Goal: Information Seeking & Learning: Find specific page/section

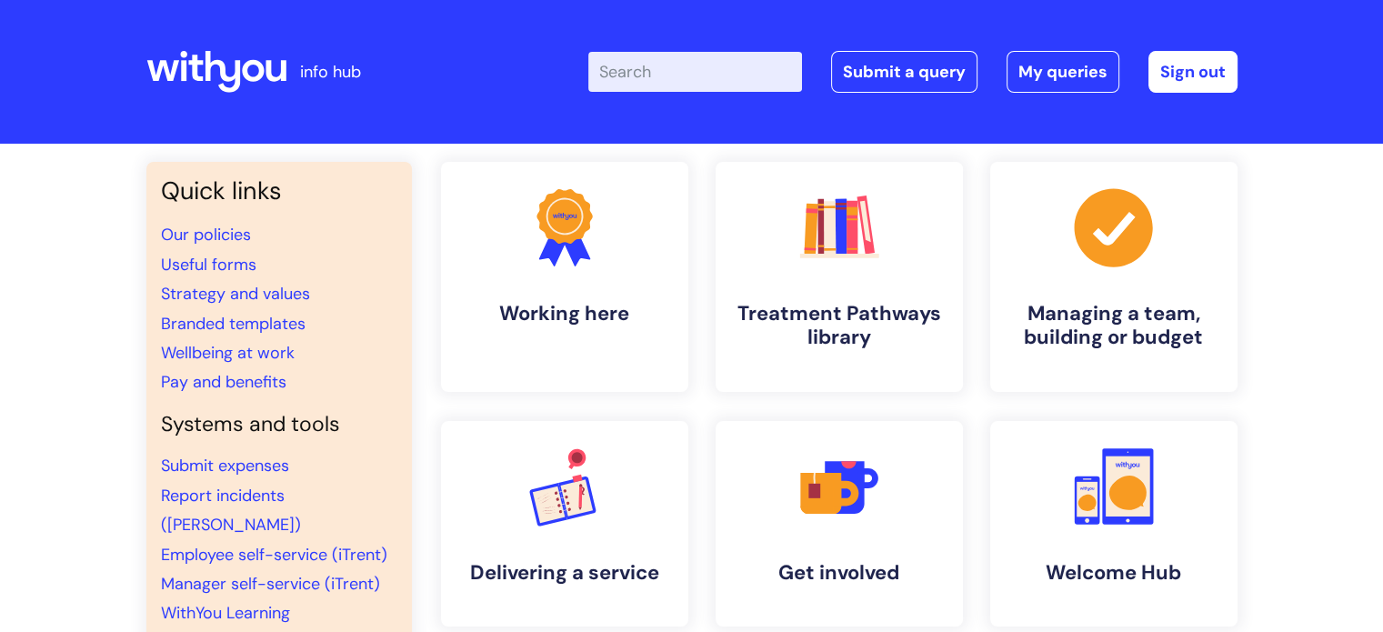
click at [667, 73] on input "Enter your search term here..." at bounding box center [695, 72] width 214 height 40
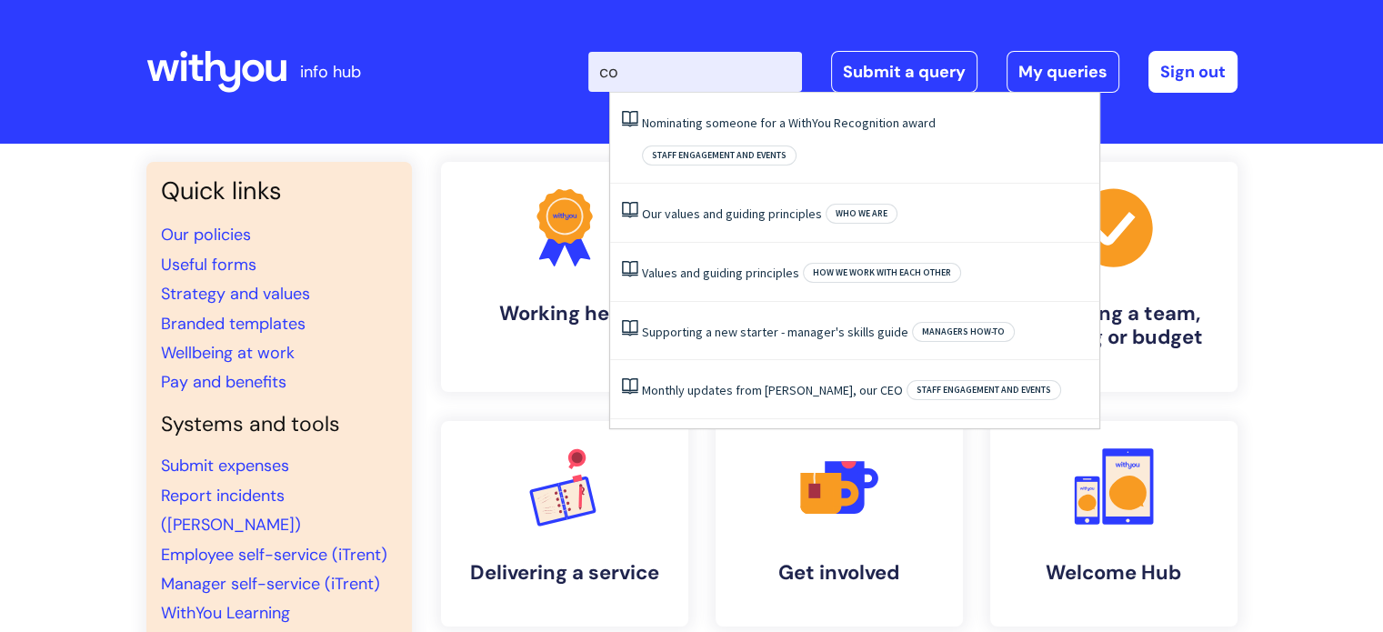
type input "c"
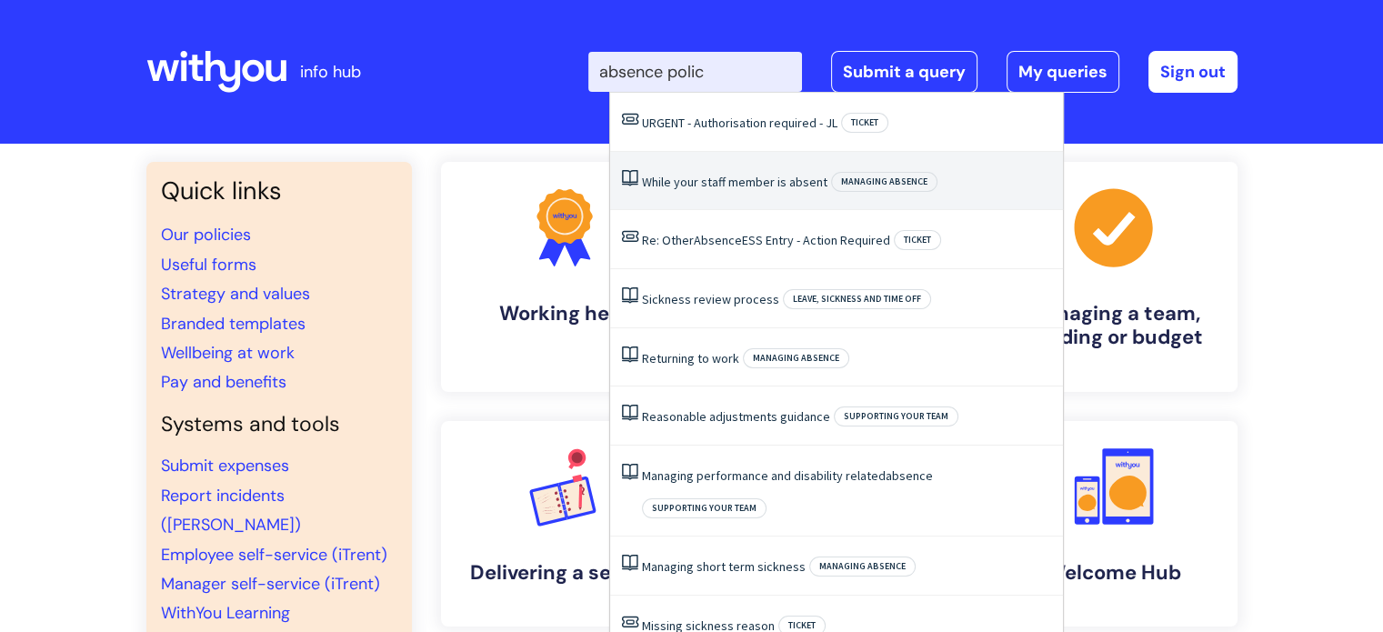
type input "absence policy"
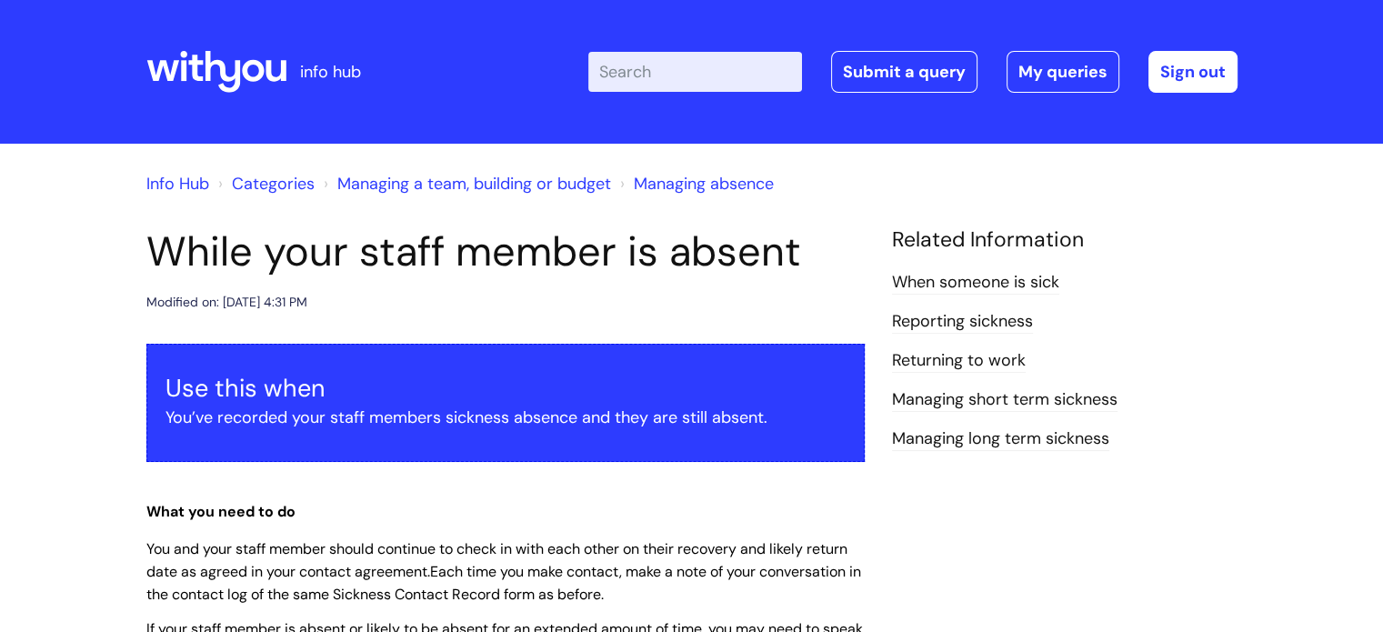
click at [691, 72] on input "Enter your search term here..." at bounding box center [695, 72] width 214 height 40
type input "compassionate leave"
click button "Search" at bounding box center [0, 0] width 0 height 0
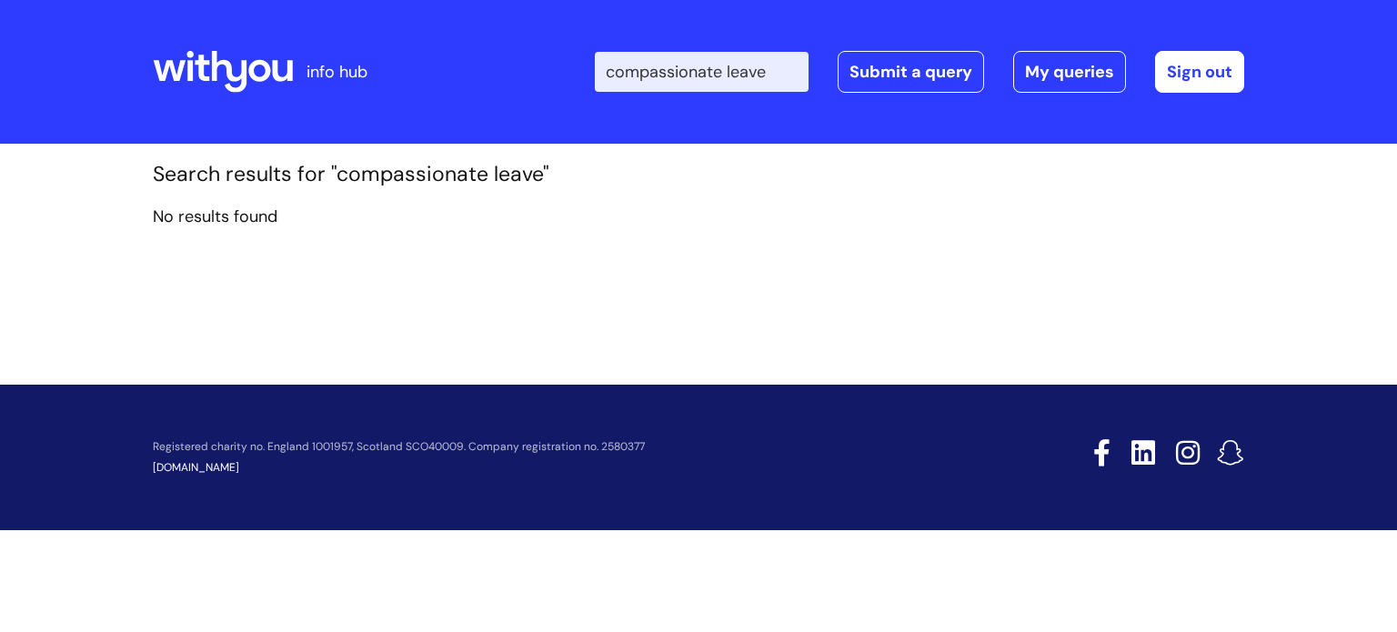
click at [786, 75] on input "compassionate leave" at bounding box center [702, 72] width 214 height 40
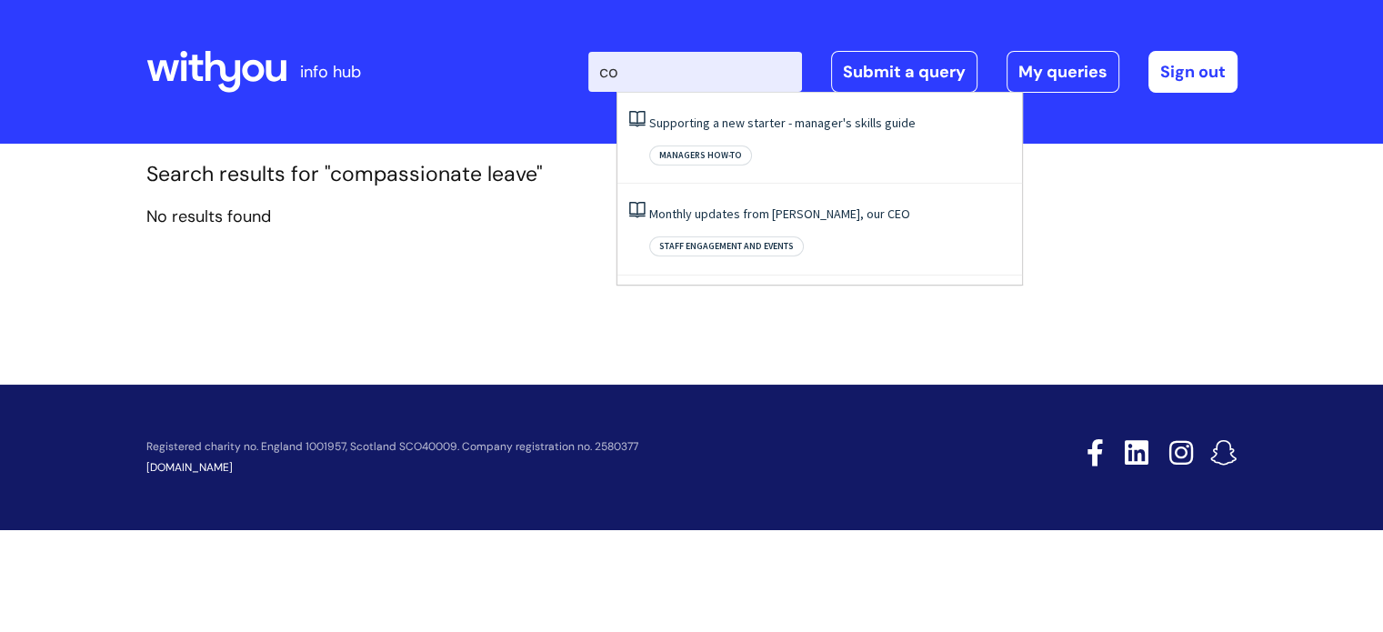
type input "c"
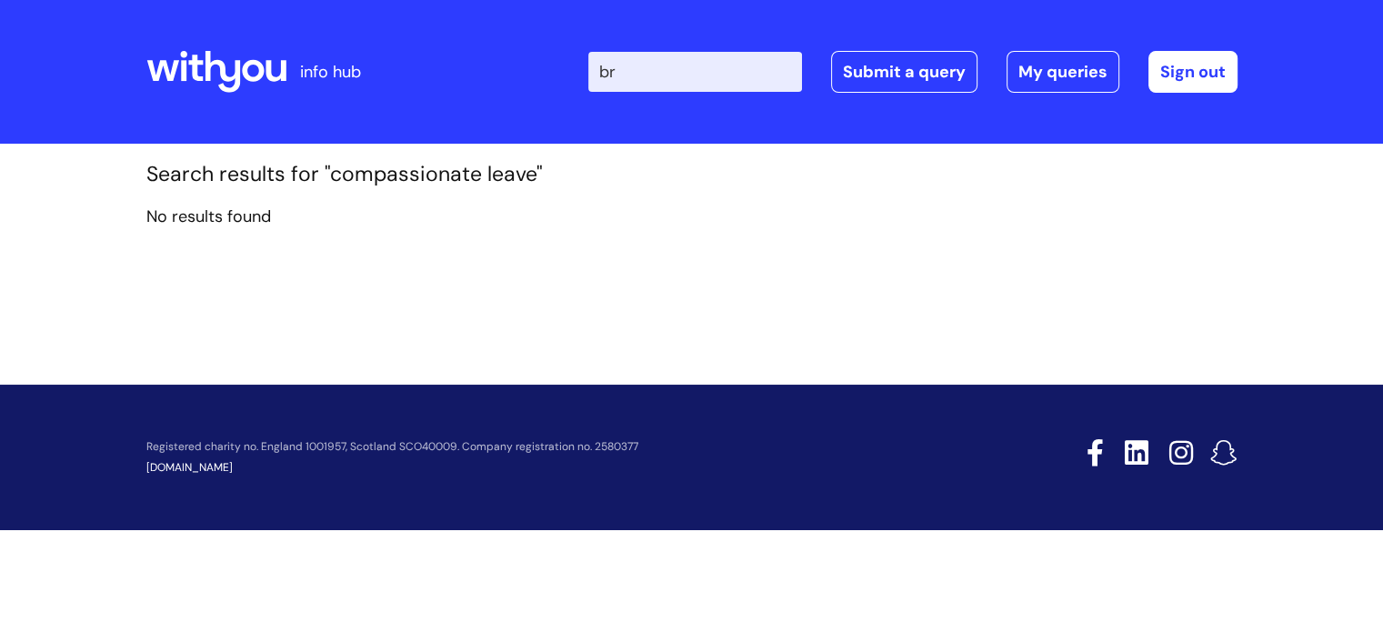
type input "b"
click at [240, 71] on icon at bounding box center [216, 72] width 140 height 44
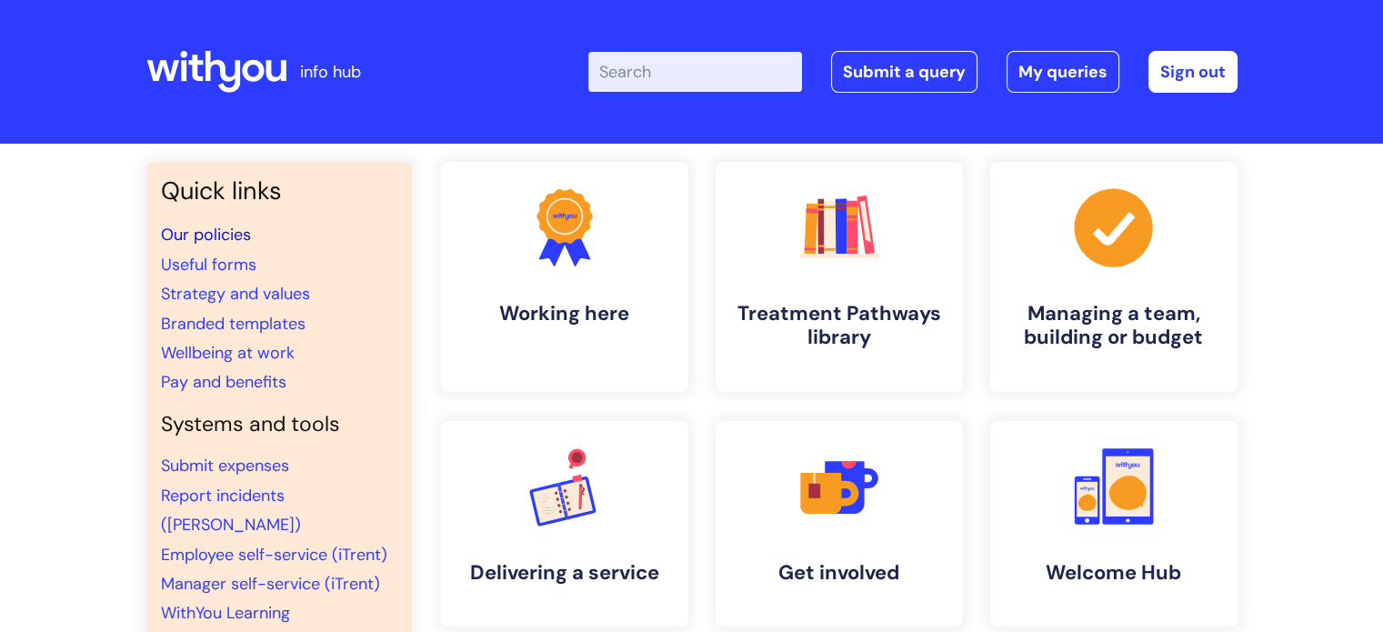
click at [220, 235] on link "Our policies" at bounding box center [206, 235] width 90 height 22
